Goal: Task Accomplishment & Management: Manage account settings

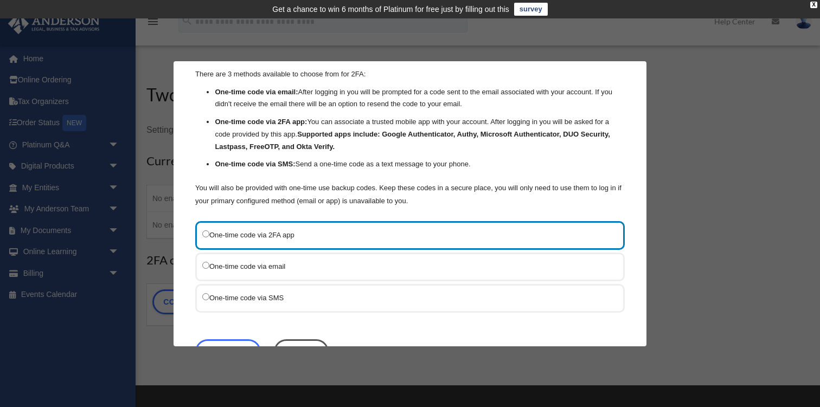
scroll to position [78, 0]
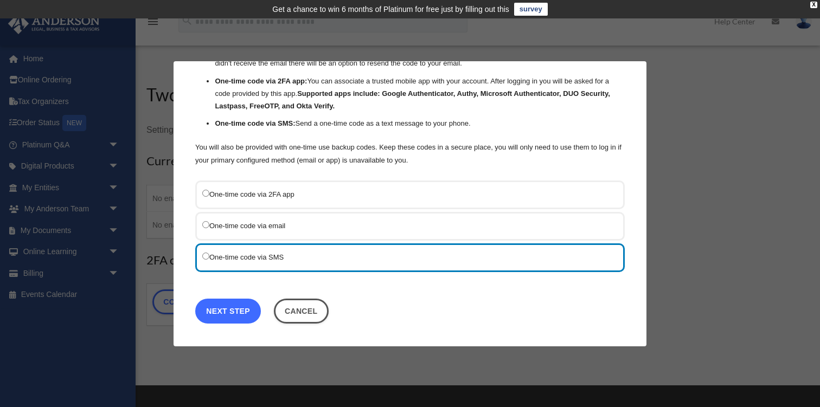
click at [222, 311] on link "Next Step" at bounding box center [228, 310] width 66 height 25
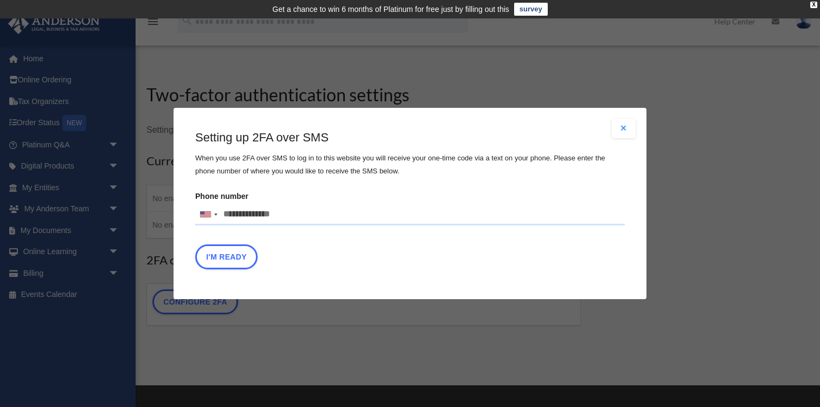
click at [228, 213] on input "Phone number United States +1 United Kingdom +44 Afghanistan (‫افغانستان‬‎) +93…" at bounding box center [410, 215] width 430 height 22
type input "**********"
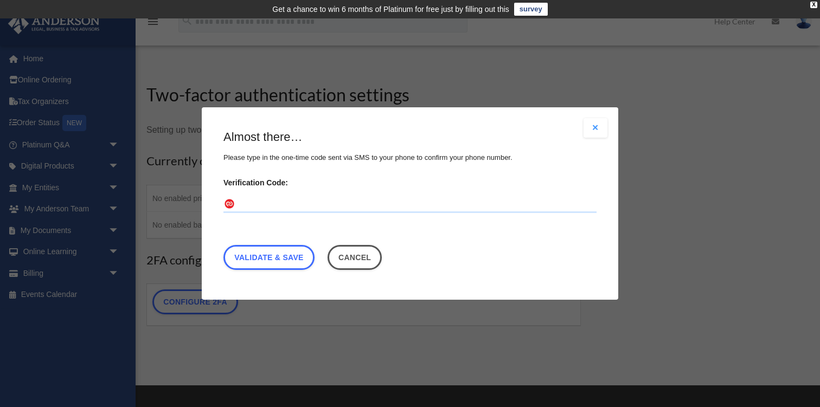
click at [262, 197] on input "Verification Code:" at bounding box center [409, 204] width 373 height 17
type input "******"
click at [264, 266] on link "Validate & Save" at bounding box center [268, 257] width 91 height 25
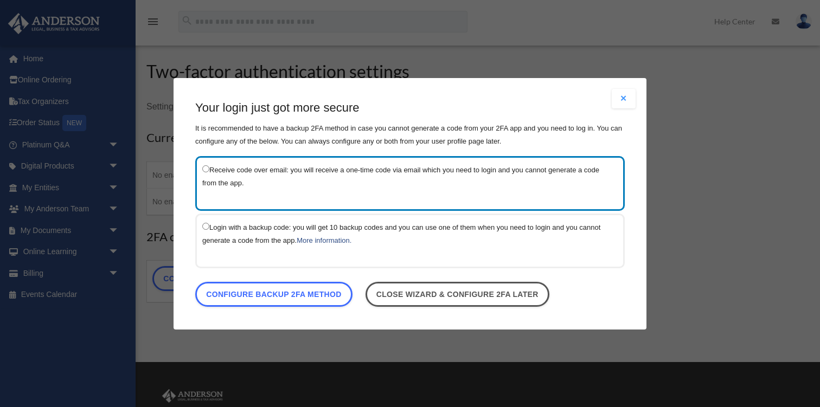
scroll to position [25, 0]
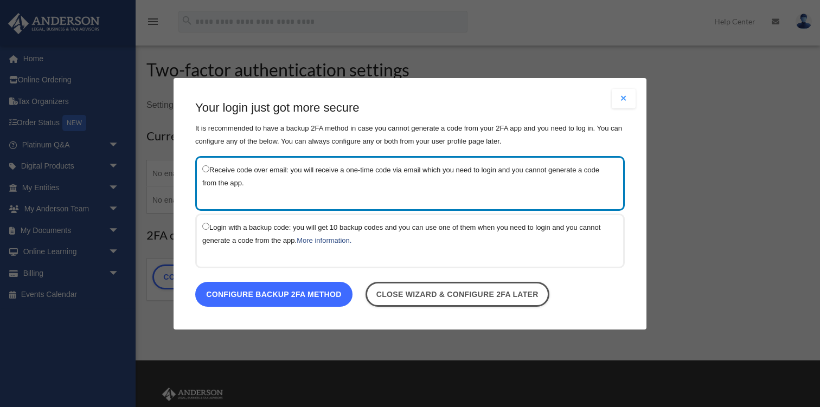
click at [285, 295] on link "Configure backup 2FA method" at bounding box center [273, 294] width 157 height 25
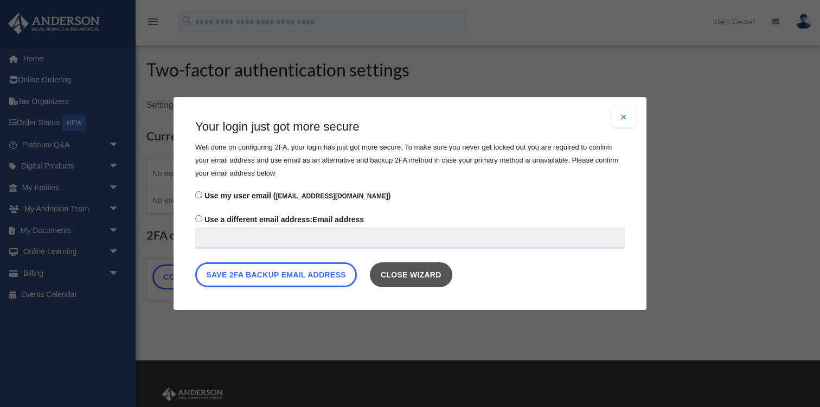
click at [401, 271] on link "Close wizard" at bounding box center [411, 275] width 82 height 25
click at [396, 276] on link "Close wizard" at bounding box center [411, 275] width 82 height 25
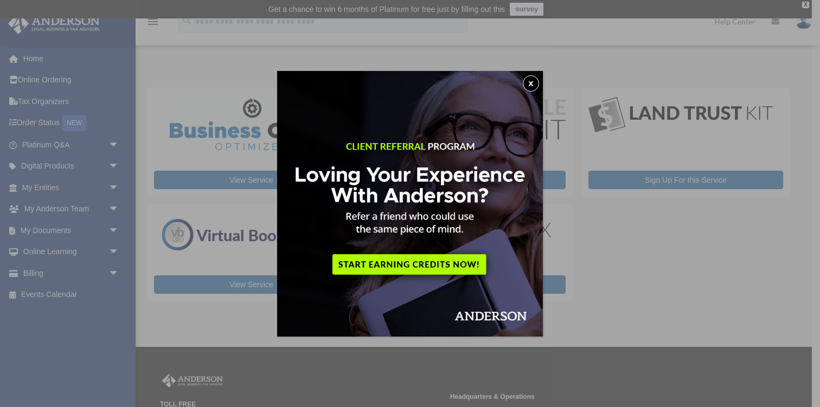
click at [532, 82] on button "x" at bounding box center [531, 83] width 16 height 16
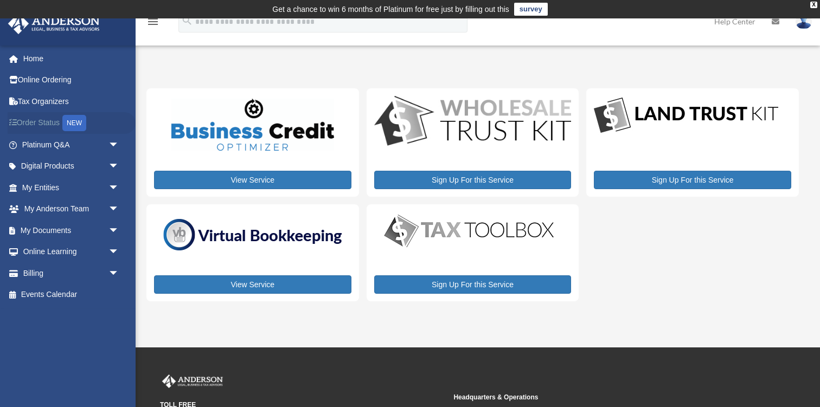
click at [18, 119] on link "Order Status NEW" at bounding box center [72, 123] width 128 height 22
click at [39, 63] on link "Home" at bounding box center [72, 59] width 128 height 22
click at [34, 80] on link "Online Ordering" at bounding box center [72, 80] width 128 height 22
